Goal: Task Accomplishment & Management: Manage account settings

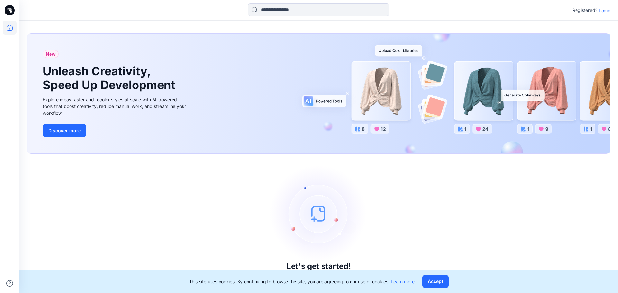
click at [8, 10] on icon at bounding box center [10, 10] width 10 height 10
click at [443, 279] on button "Accept" at bounding box center [435, 281] width 26 height 13
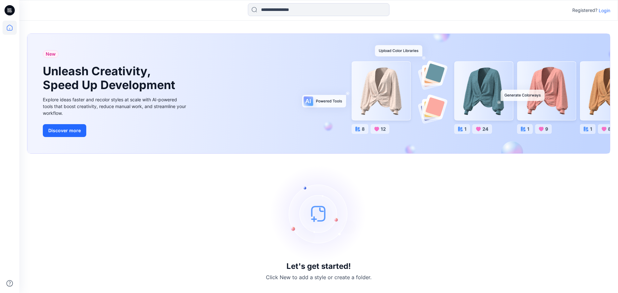
click at [314, 217] on img at bounding box center [318, 213] width 97 height 97
click at [47, 131] on button "Discover more" at bounding box center [64, 130] width 43 height 13
click at [600, 14] on div "Registered? Login" at bounding box center [591, 10] width 38 height 8
click at [602, 12] on p "Login" at bounding box center [605, 10] width 12 height 7
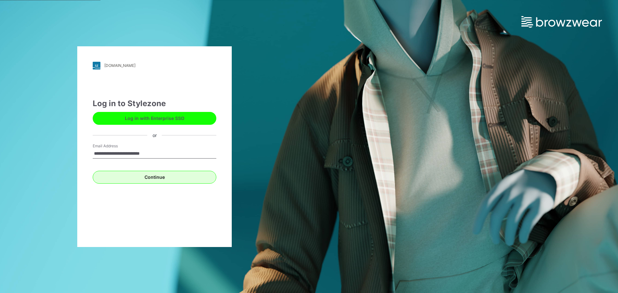
type input "**********"
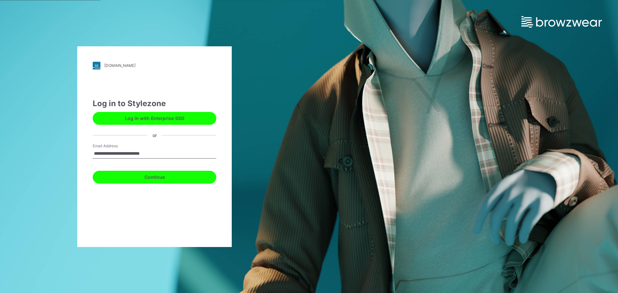
click at [190, 181] on button "Continue" at bounding box center [155, 177] width 124 height 13
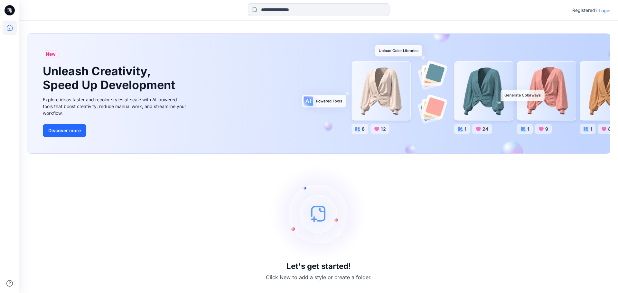
click at [601, 10] on p "Login" at bounding box center [605, 10] width 12 height 7
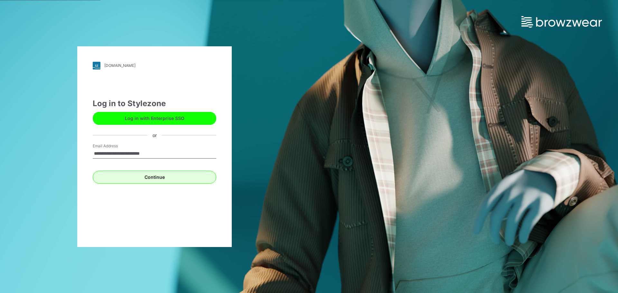
type input "**********"
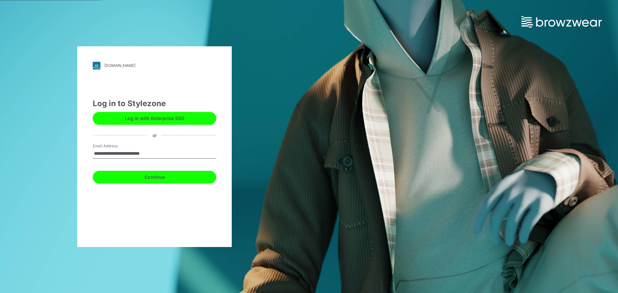
click at [202, 179] on button "Continue" at bounding box center [155, 177] width 124 height 13
